Goal: Transaction & Acquisition: Purchase product/service

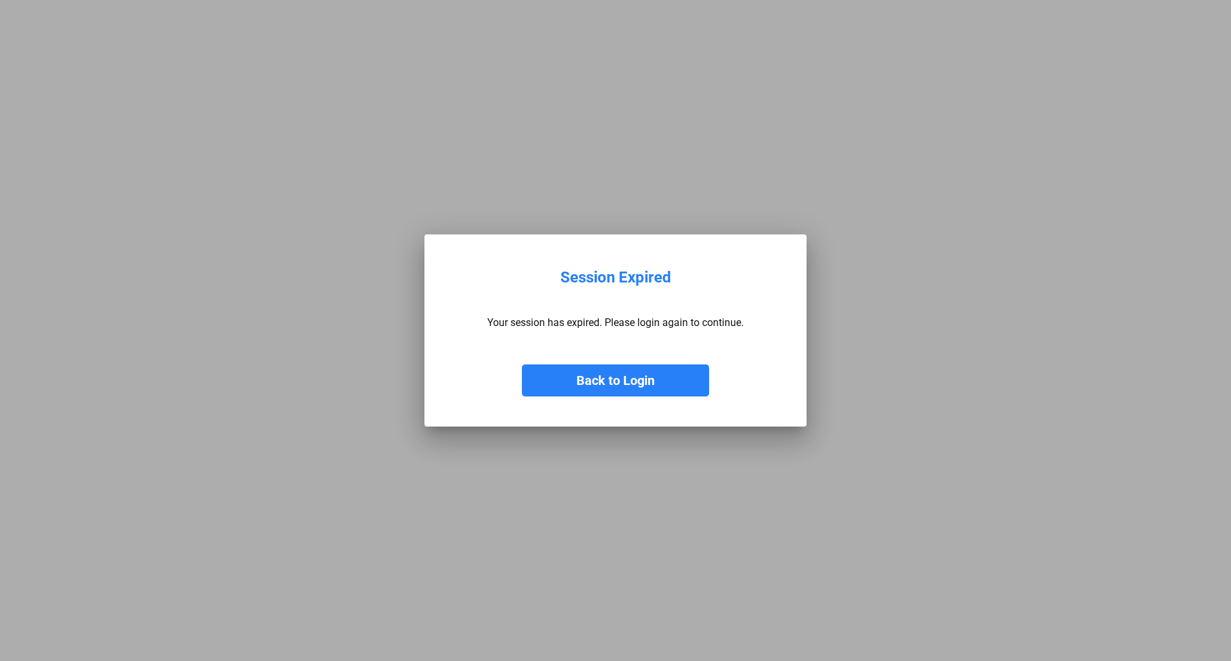
click at [616, 380] on button "Back to Login" at bounding box center [615, 381] width 187 height 32
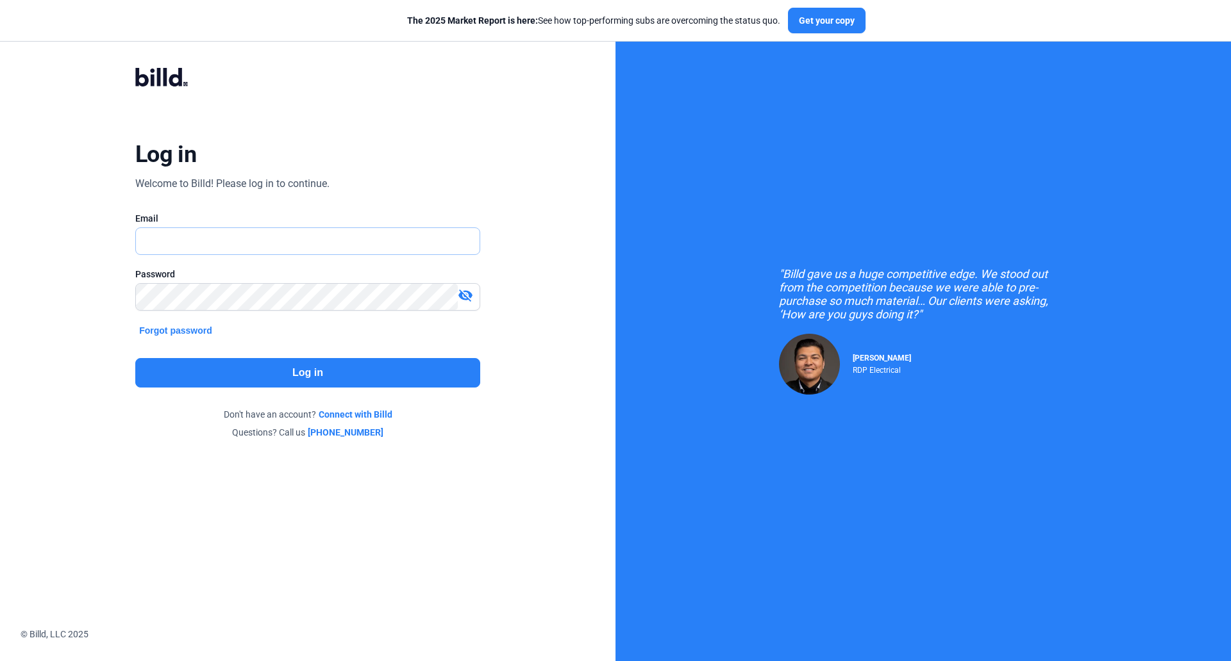
type input "[EMAIL_ADDRESS][DOMAIN_NAME]"
click at [319, 377] on button "Log in" at bounding box center [307, 372] width 345 height 29
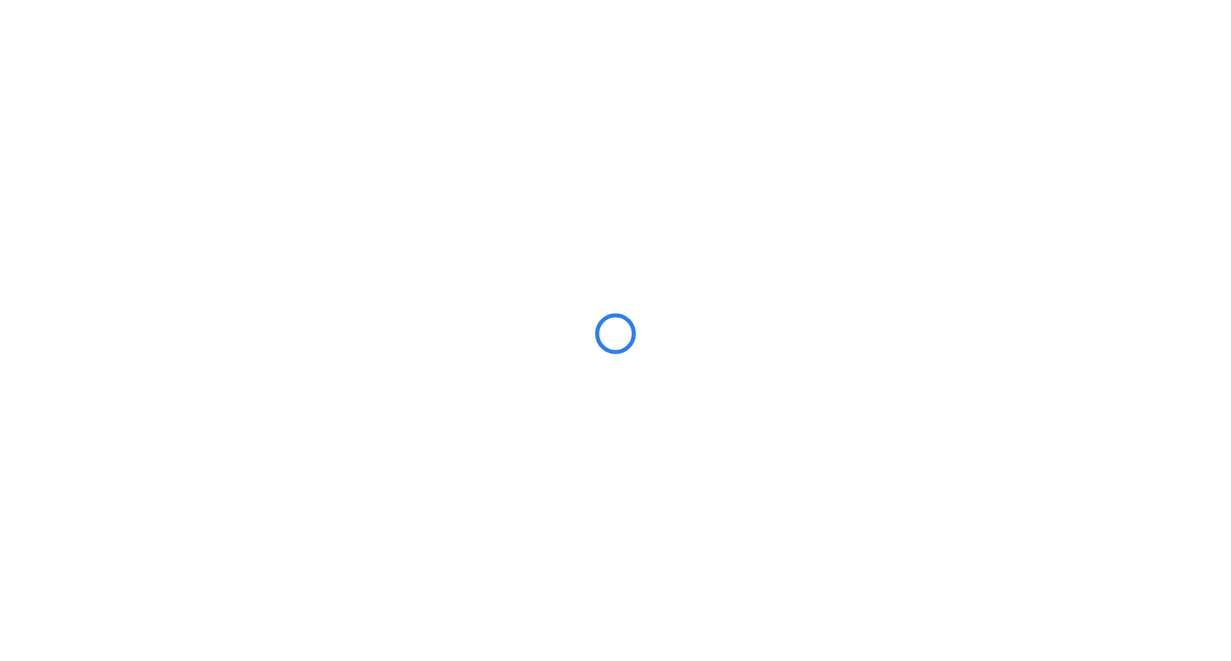
click at [319, 377] on div at bounding box center [615, 330] width 1231 height 661
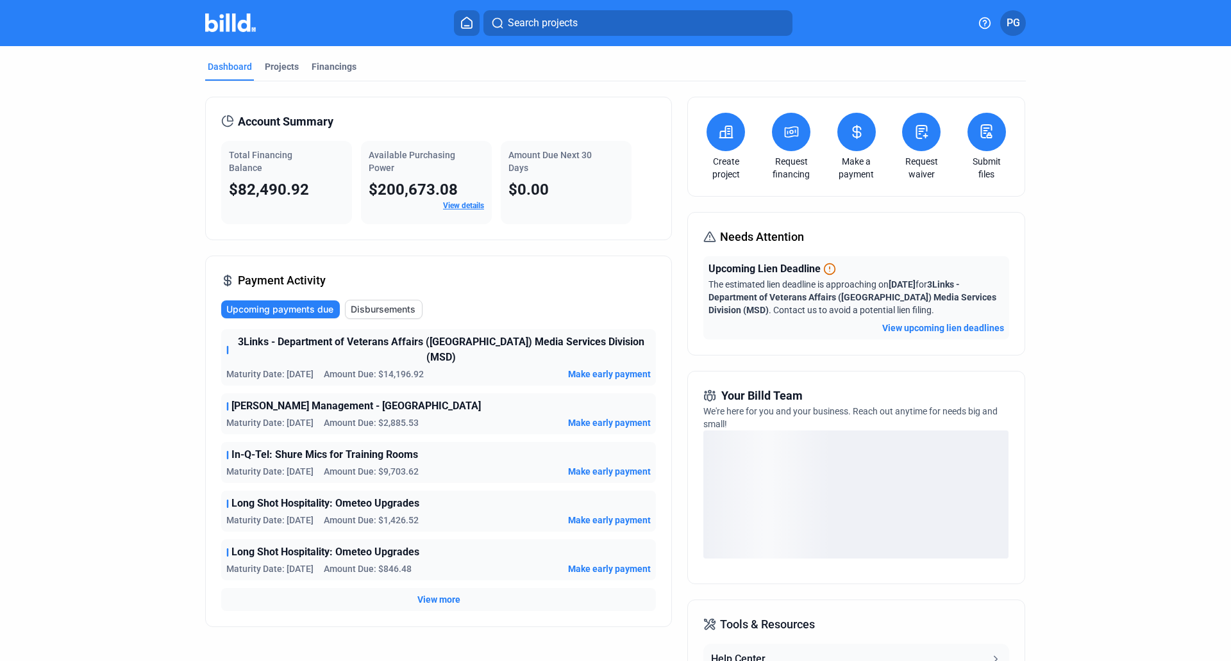
click at [785, 144] on button at bounding box center [791, 132] width 38 height 38
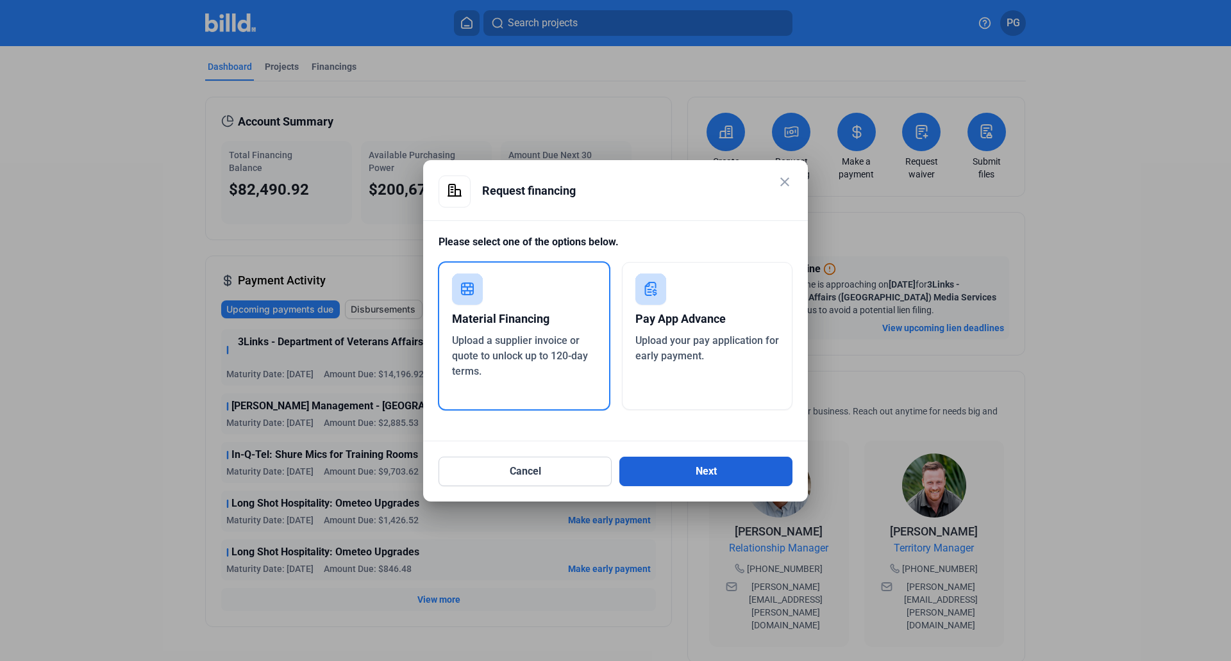
click at [686, 471] on button "Next" at bounding box center [705, 471] width 173 height 29
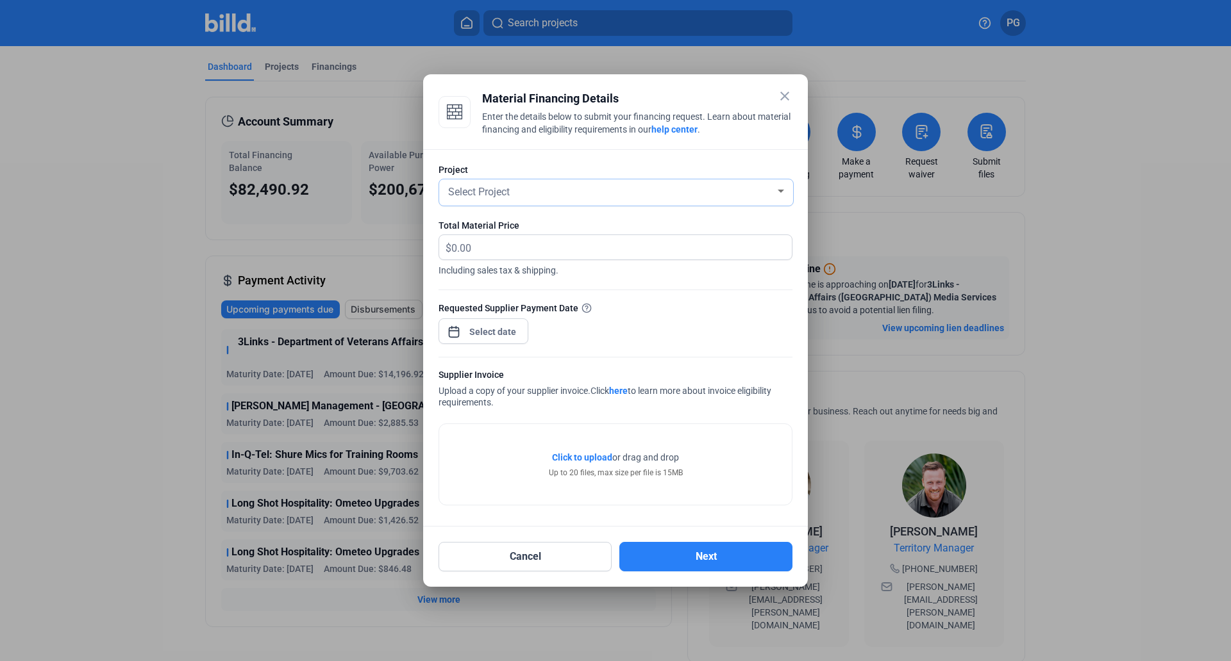
click at [527, 194] on div "Select Project" at bounding box center [609, 191] width 329 height 18
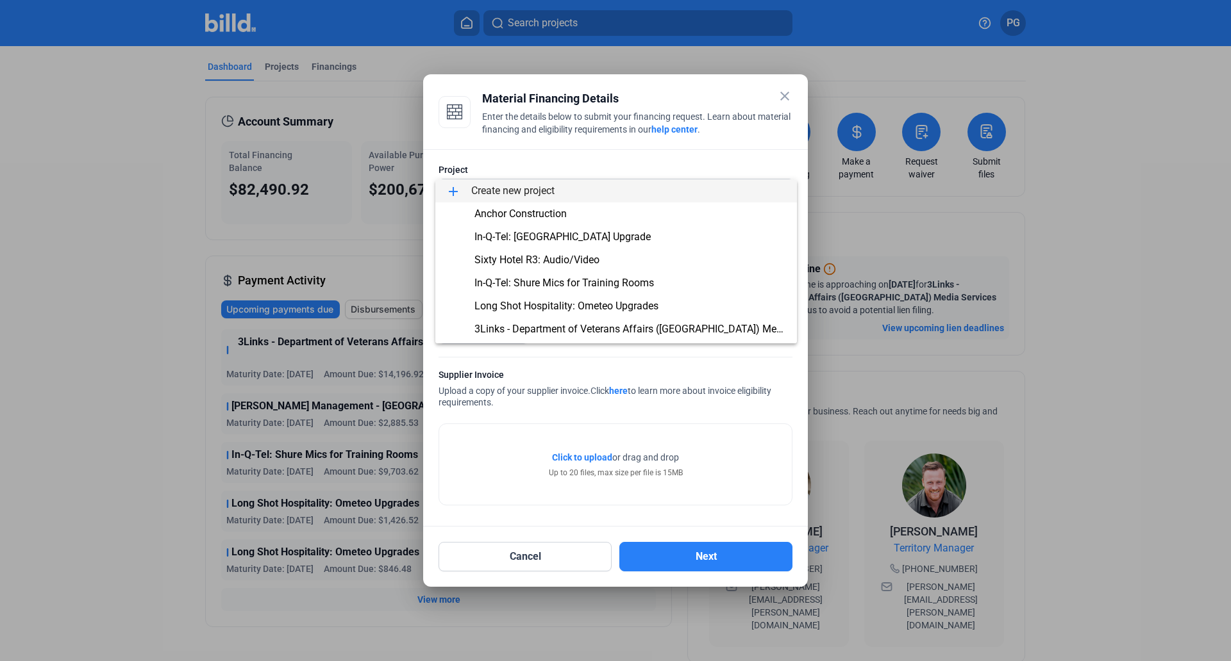
scroll to position [21, 0]
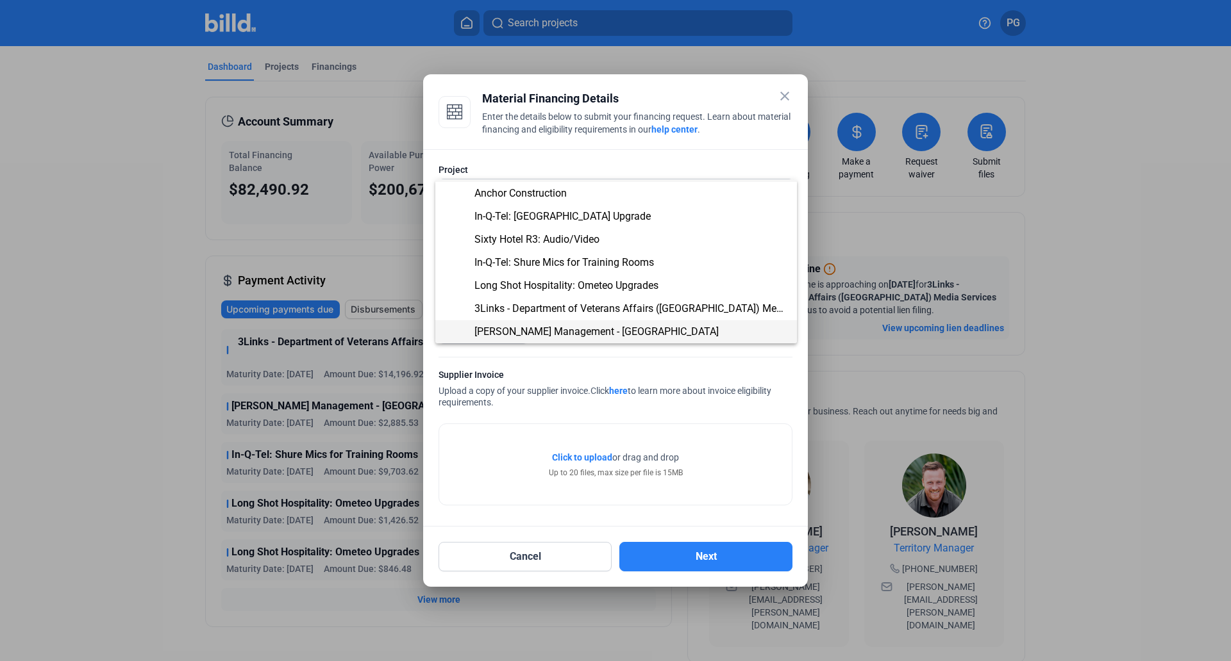
click at [624, 331] on span "[PERSON_NAME] Management - [GEOGRAPHIC_DATA]" at bounding box center [596, 332] width 244 height 12
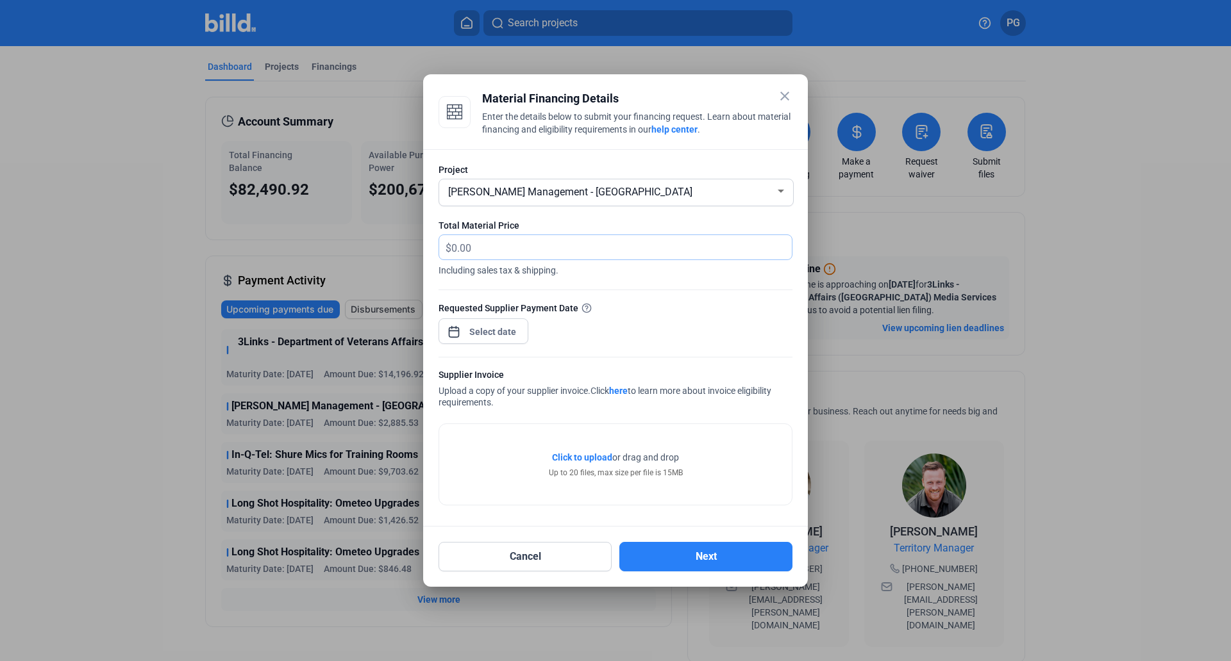
click at [485, 242] on input "text" at bounding box center [621, 247] width 340 height 25
type input "2,921.44"
click at [620, 317] on div "Requested Supplier Payment Date" at bounding box center [615, 329] width 354 height 56
click at [497, 331] on div "close Material Financing Details Enter the details below to submit your financi…" at bounding box center [615, 330] width 1231 height 661
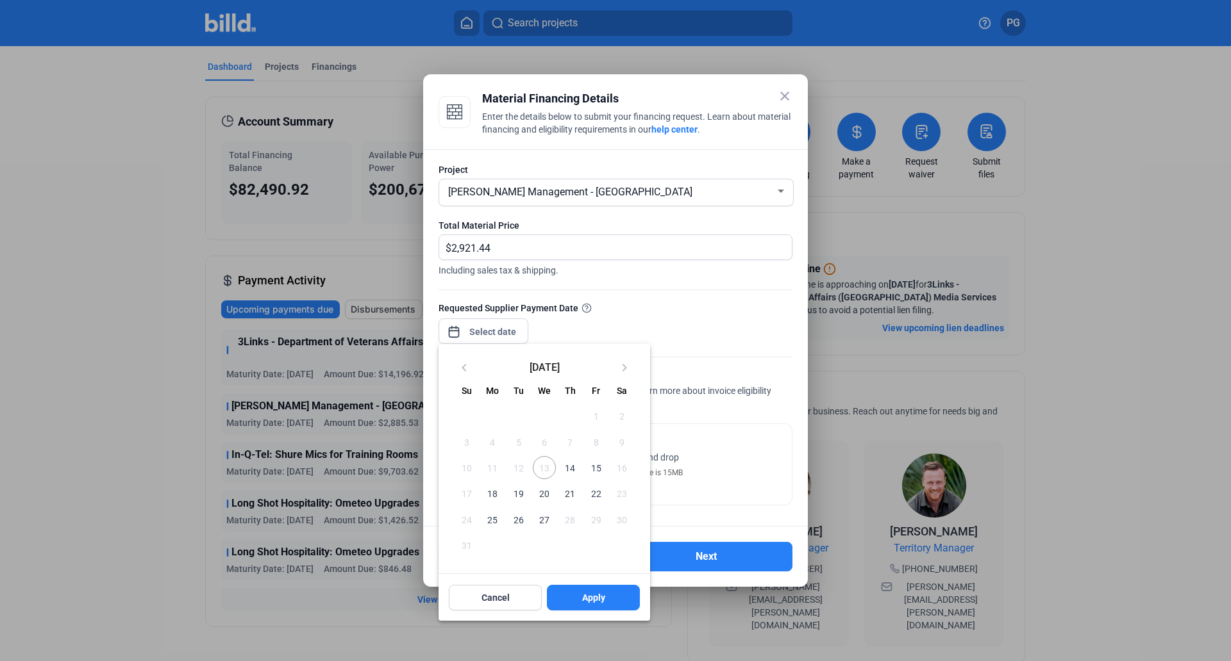
click at [568, 469] on span "14" at bounding box center [569, 467] width 23 height 23
click at [583, 601] on span "Apply" at bounding box center [593, 598] width 23 height 13
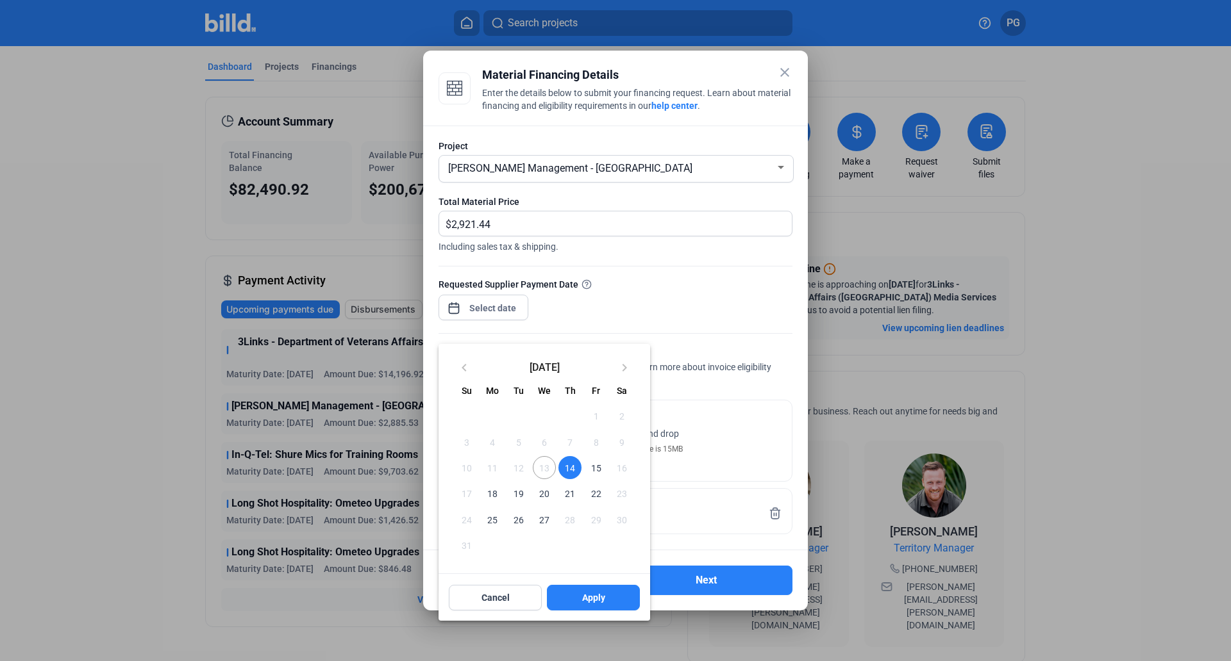
click at [762, 333] on div at bounding box center [615, 330] width 1231 height 661
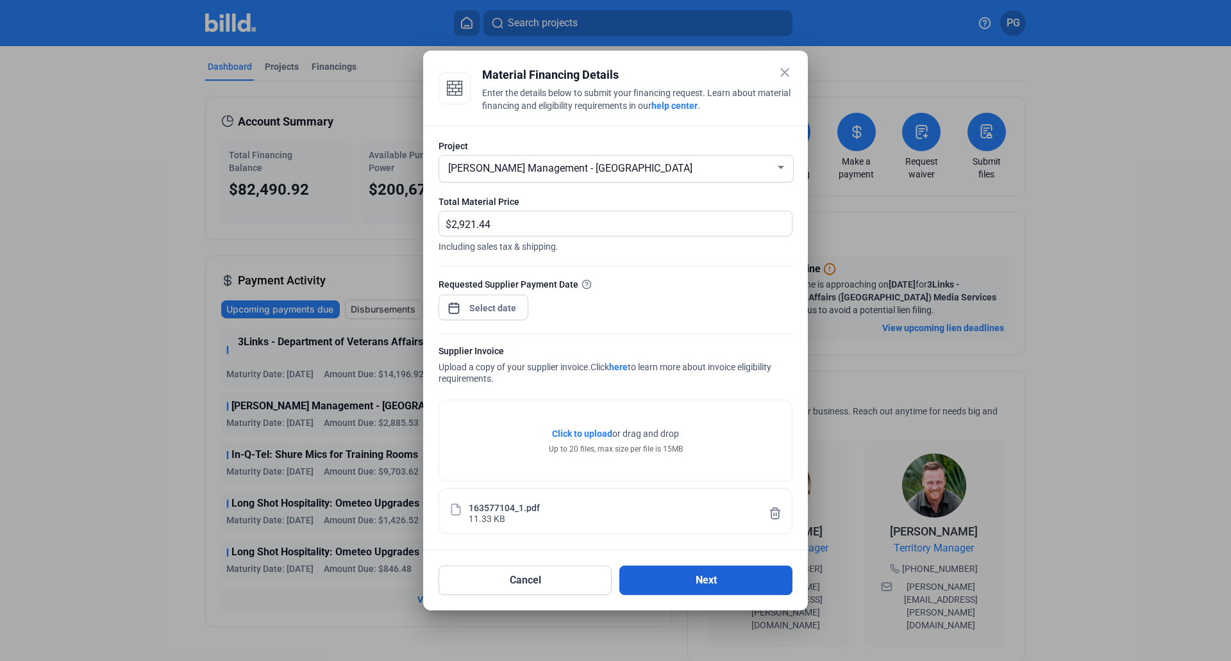
click at [694, 581] on button "Next" at bounding box center [705, 580] width 173 height 29
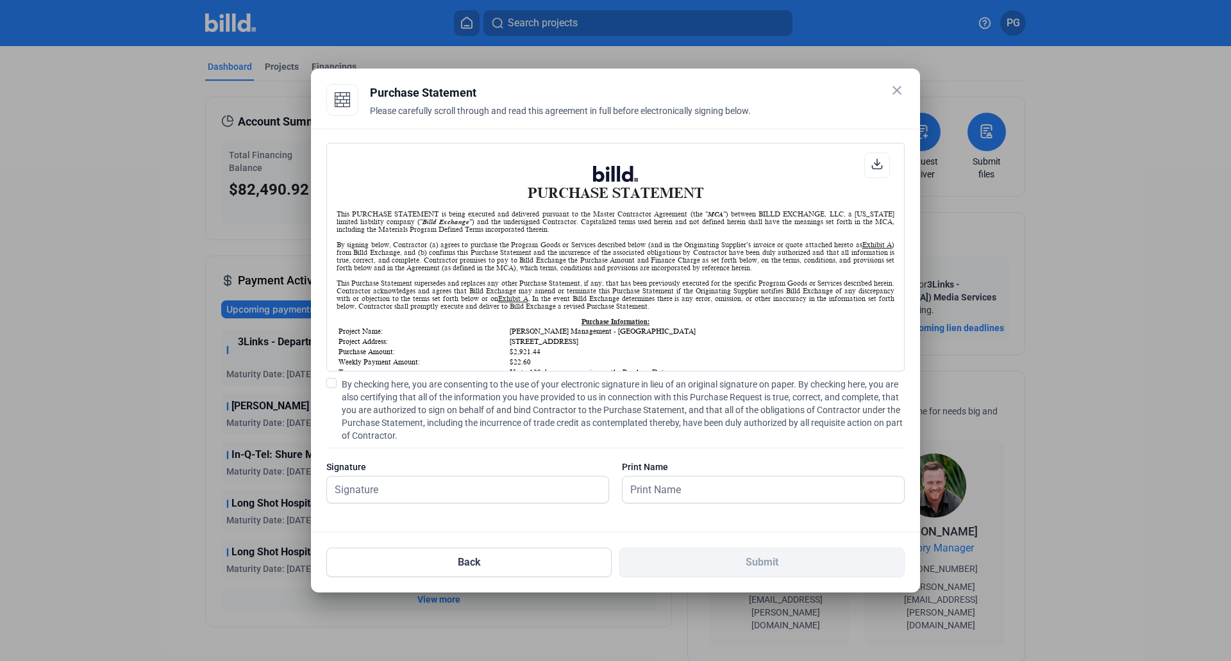
scroll to position [1, 0]
click at [417, 490] on input "text" at bounding box center [460, 490] width 267 height 26
type input "[PERSON_NAME]"
click at [652, 497] on input "text" at bounding box center [762, 490] width 281 height 26
type input "[PERSON_NAME]"
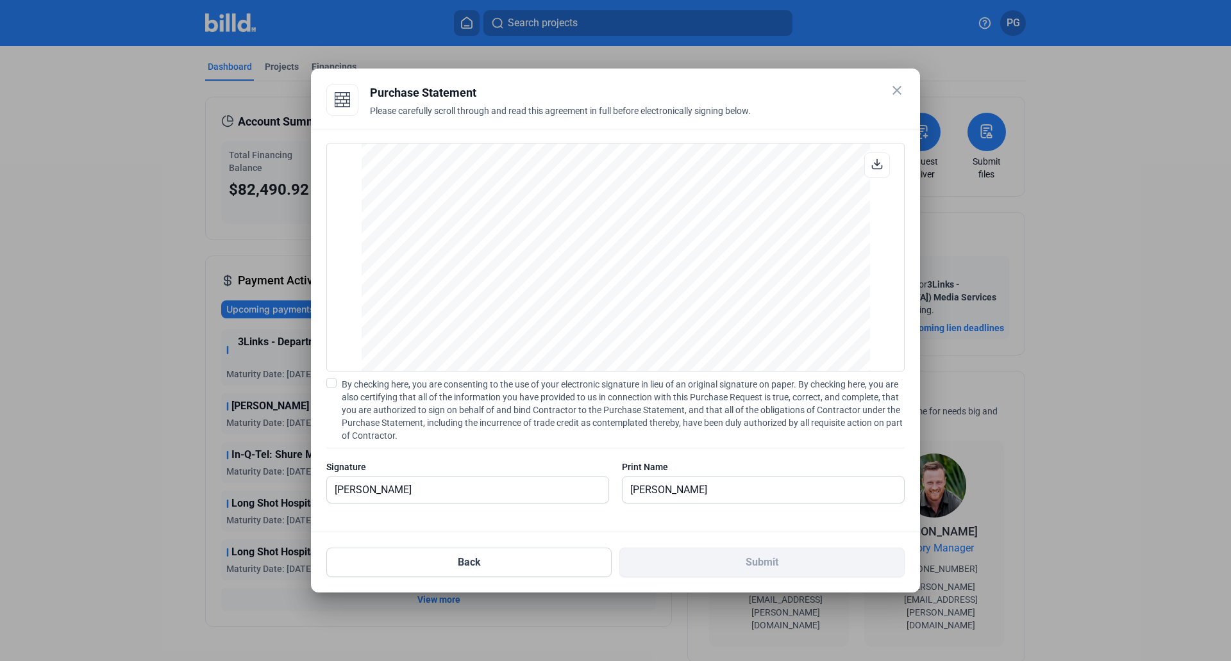
scroll to position [925, 0]
click at [877, 354] on div "Sold To: CASAPLEX LLC [STREET_ADDRESS] US Tax Id # [US_EMPLOYER_IDENTIFICATION_…" at bounding box center [615, 196] width 558 height 719
click at [330, 386] on span at bounding box center [331, 383] width 10 height 10
click at [0, 0] on input "By checking here, you are consenting to the use of your electronic signature in…" at bounding box center [0, 0] width 0 height 0
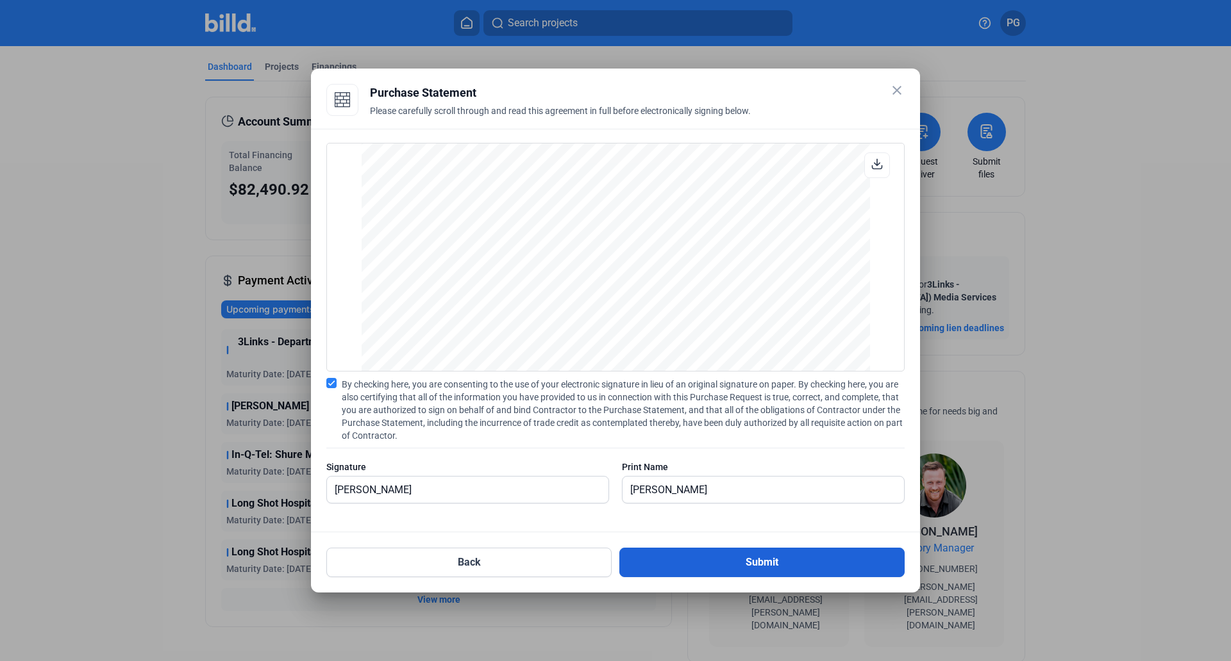
click at [756, 563] on button "Submit" at bounding box center [761, 562] width 285 height 29
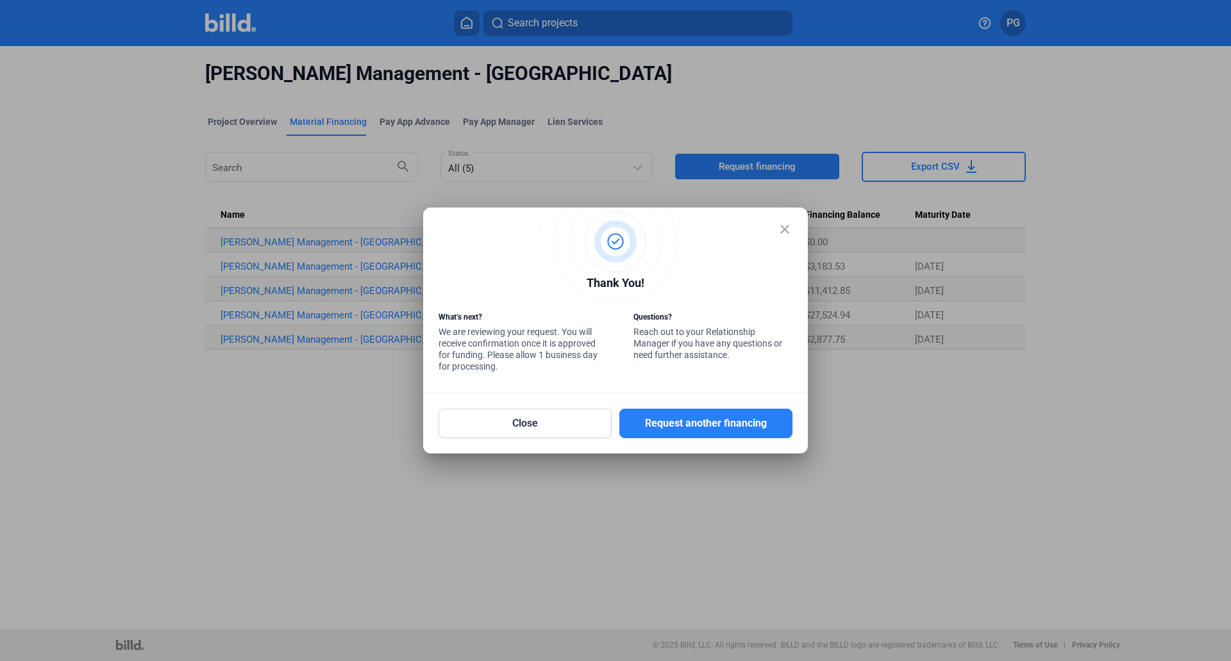
click at [777, 231] on mat-icon "close" at bounding box center [784, 229] width 15 height 15
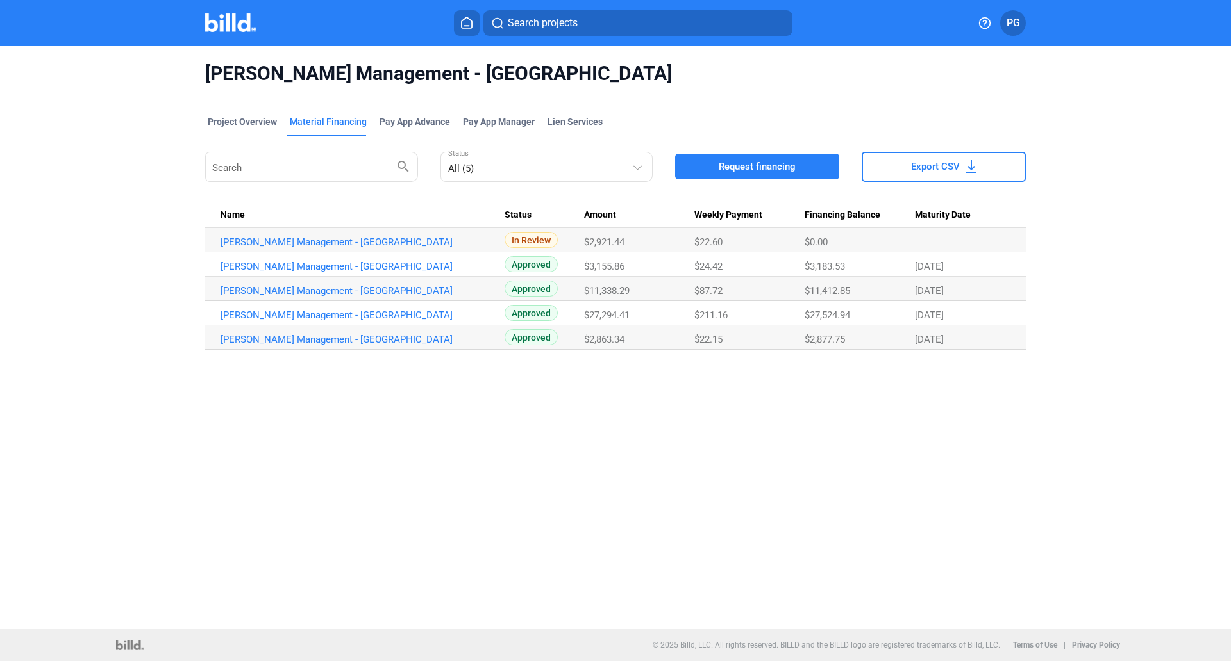
click at [546, 430] on div "[PERSON_NAME] Management - [GEOGRAPHIC_DATA] Project Overview Material Financin…" at bounding box center [615, 337] width 1231 height 583
